Goal: Transaction & Acquisition: Purchase product/service

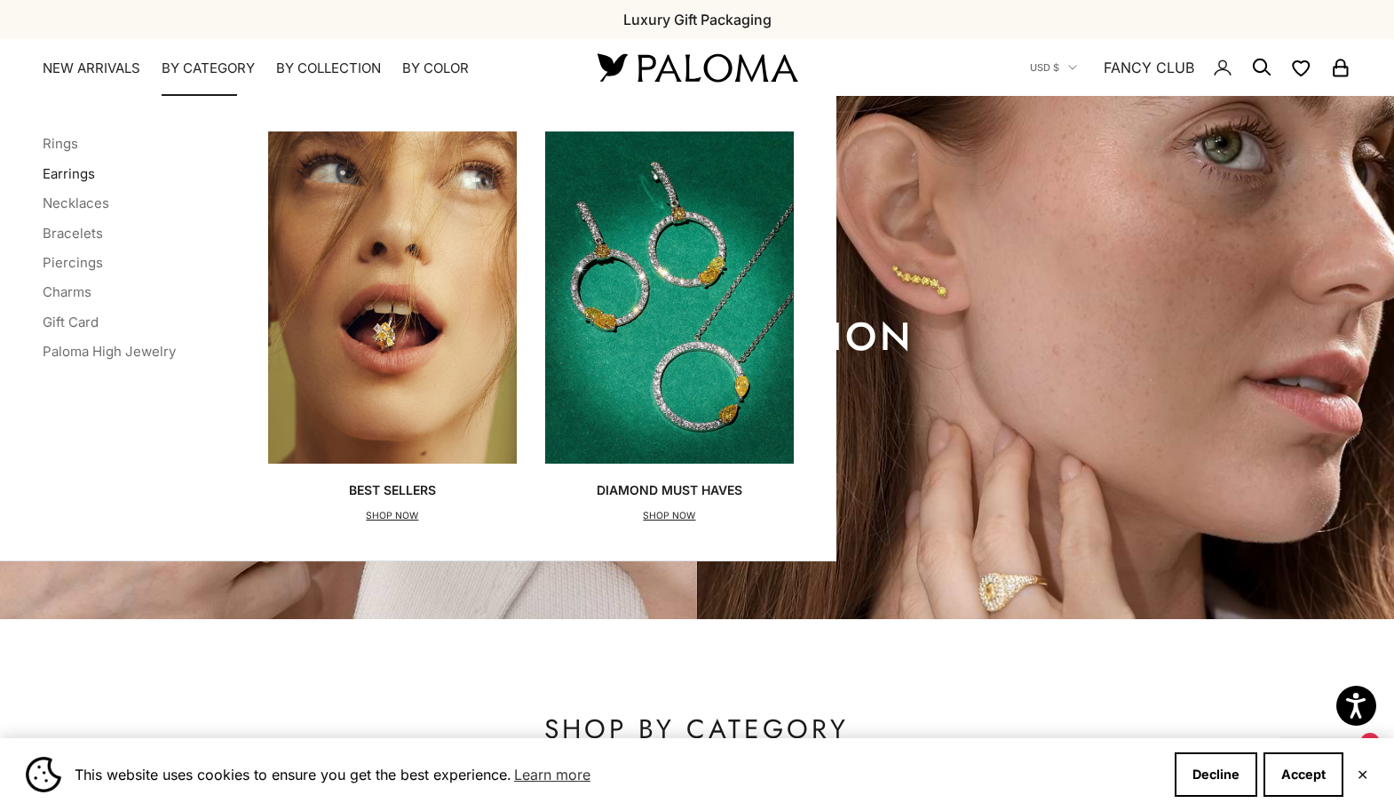
click at [61, 173] on link "Earrings" at bounding box center [69, 173] width 52 height 17
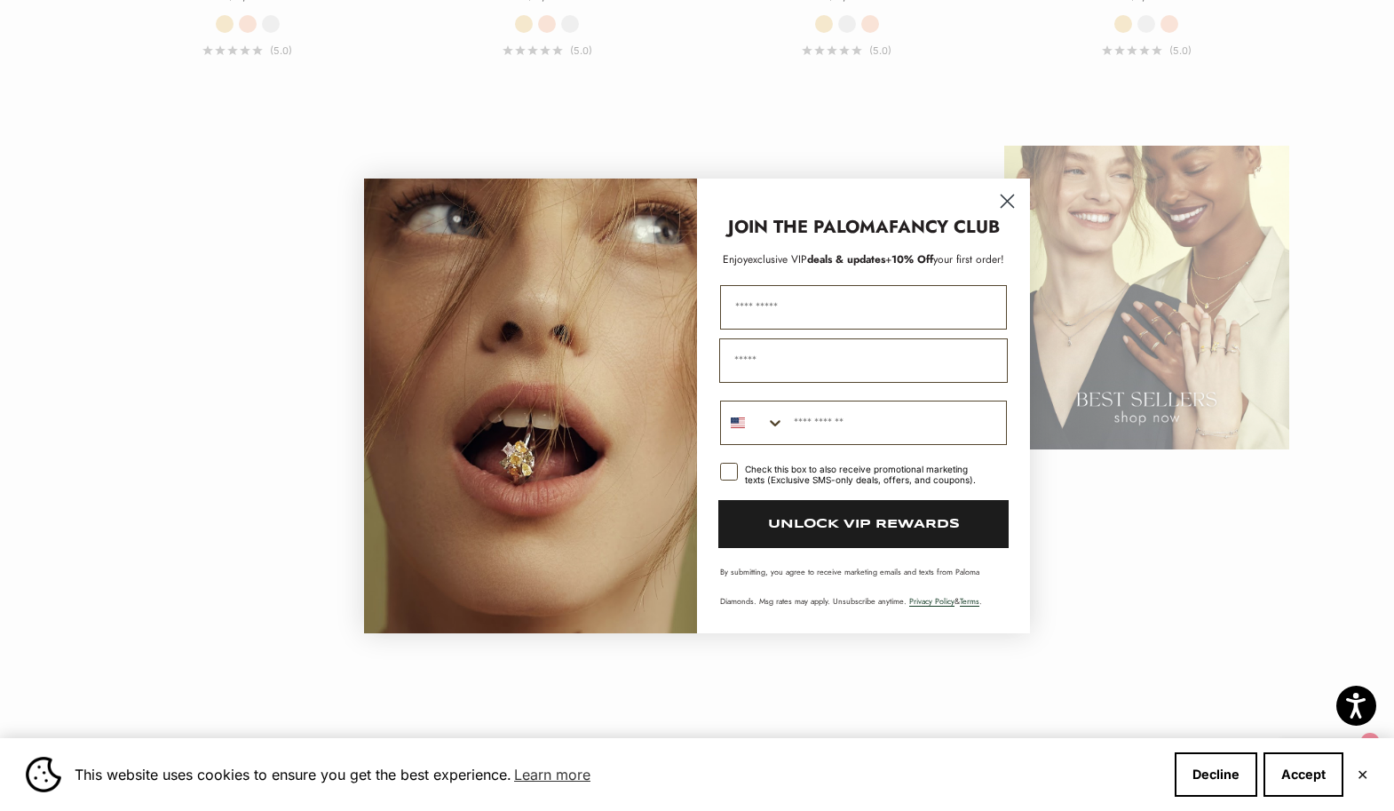
scroll to position [2443, 0]
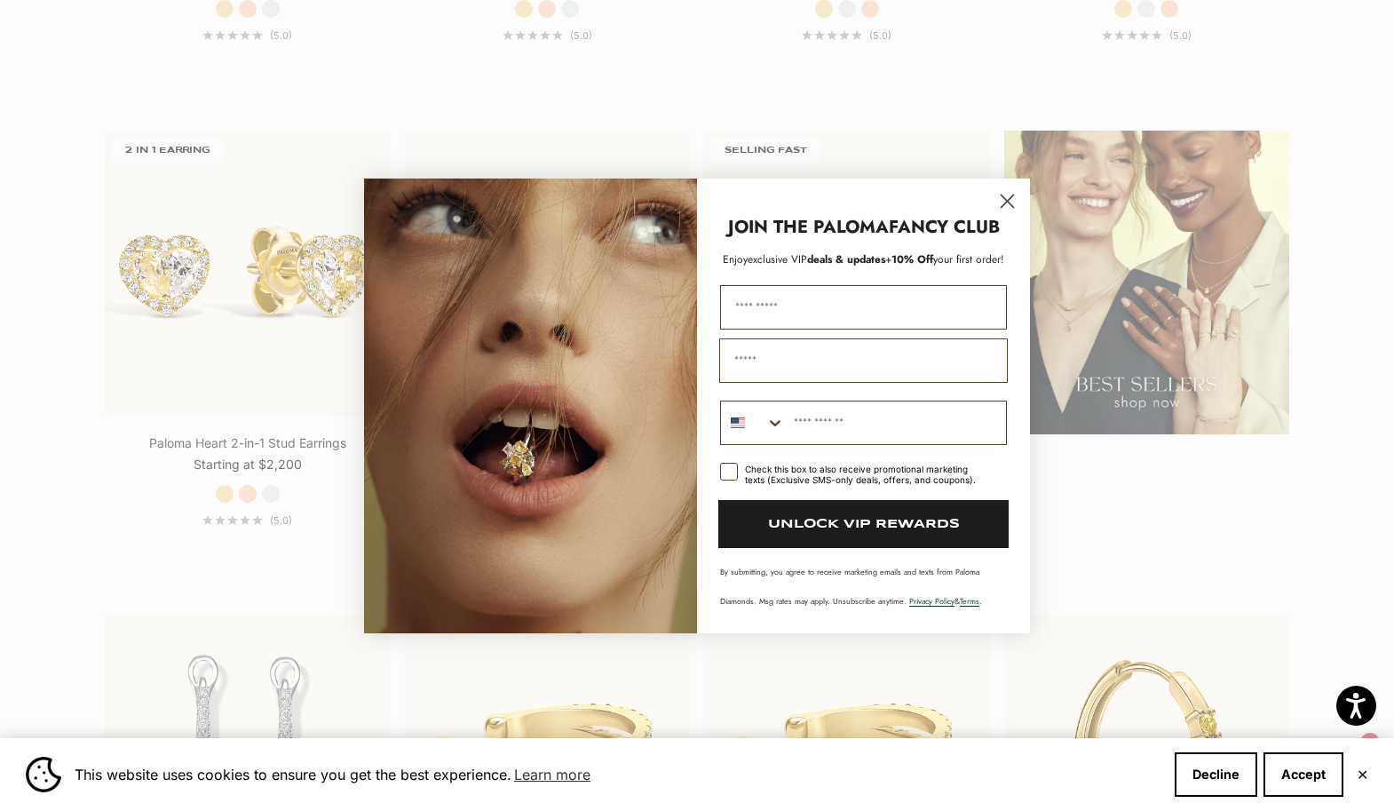
click at [1005, 196] on circle "Close dialog" at bounding box center [1007, 200] width 29 height 29
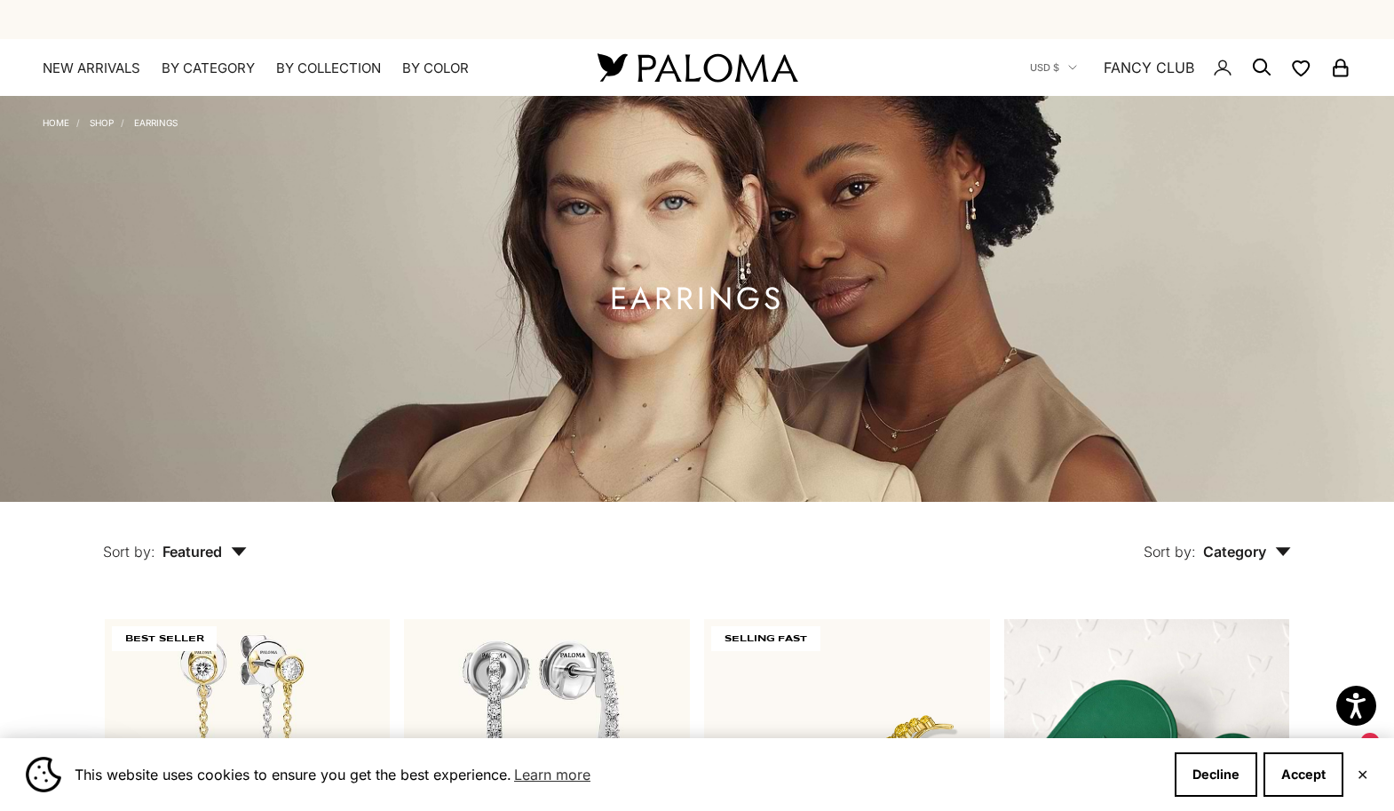
scroll to position [0, 0]
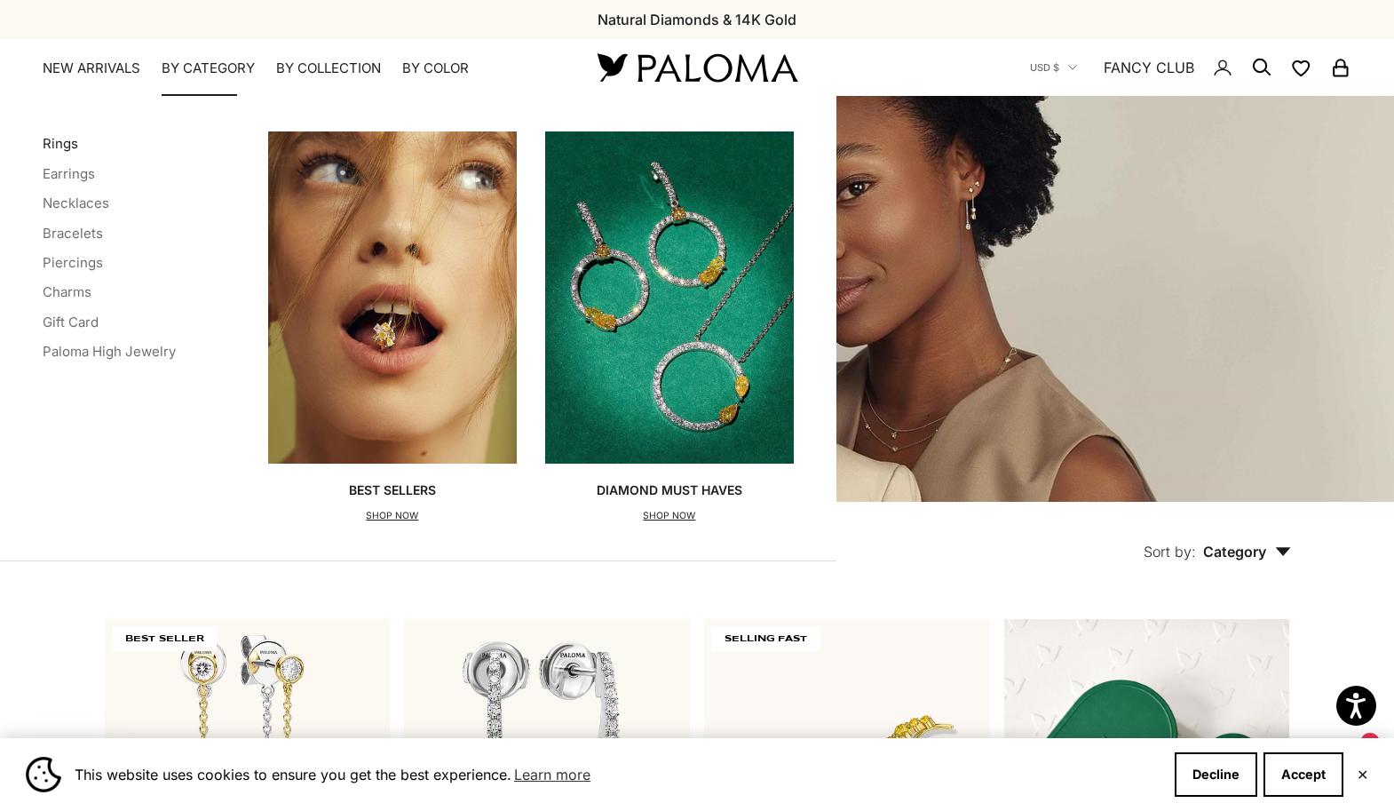
click at [66, 146] on link "Rings" at bounding box center [61, 143] width 36 height 17
click at [62, 146] on link "Rings" at bounding box center [61, 143] width 36 height 17
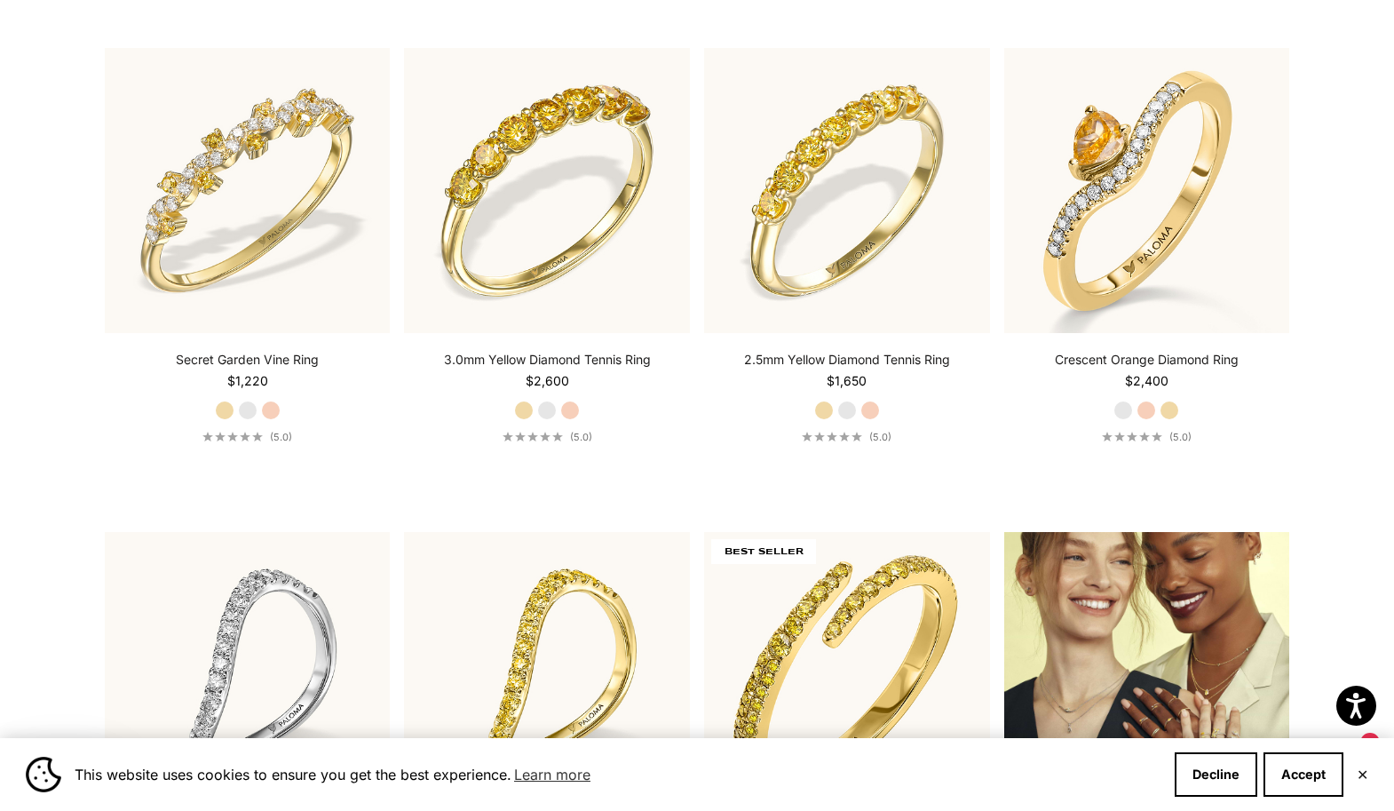
scroll to position [2037, 0]
